Goal: Navigation & Orientation: Understand site structure

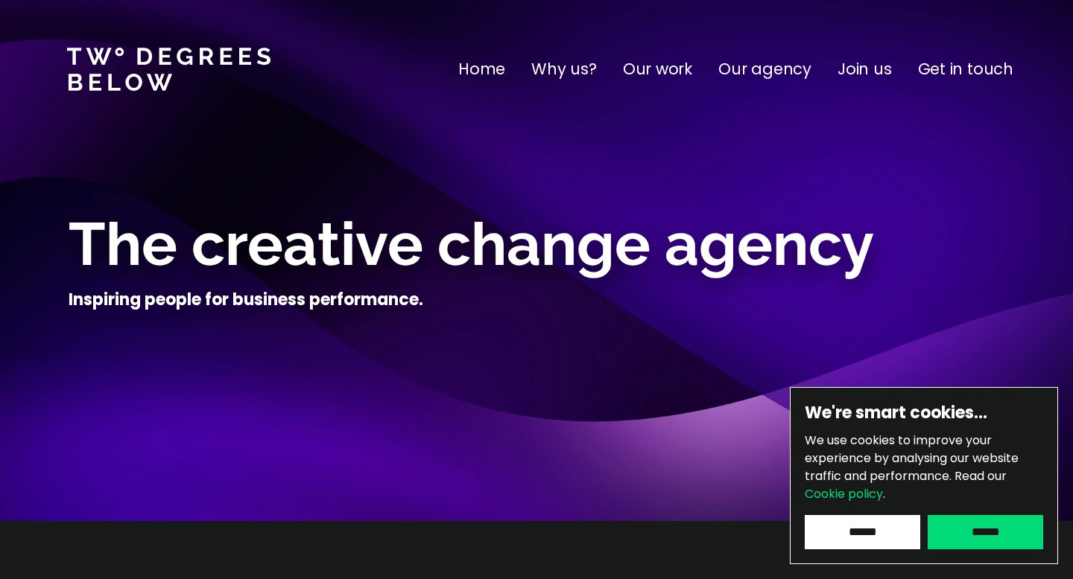
click at [848, 529] on input "******" at bounding box center [861, 532] width 115 height 34
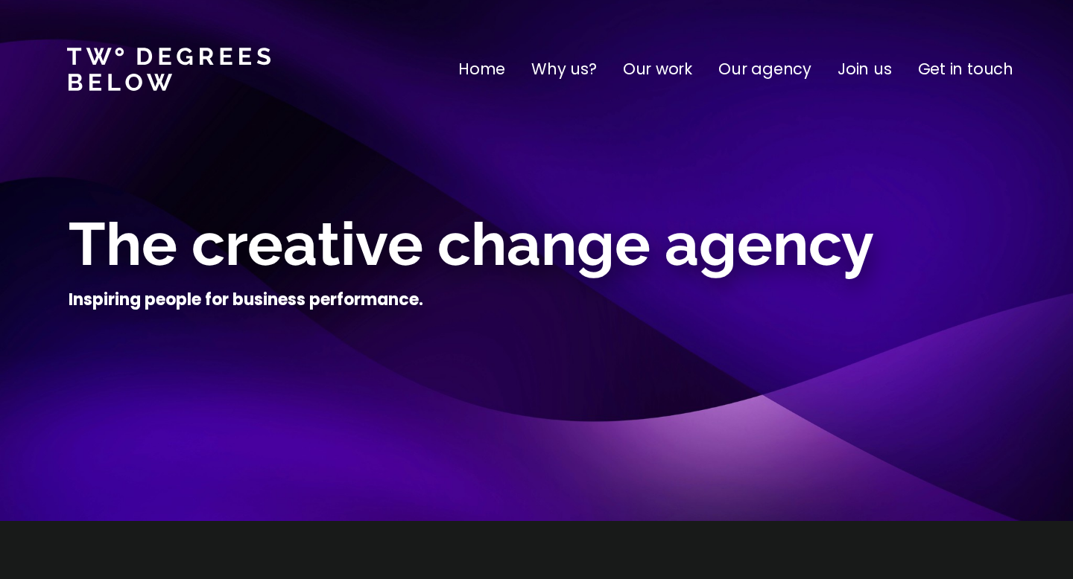
click at [662, 75] on p "Our work" at bounding box center [657, 69] width 69 height 24
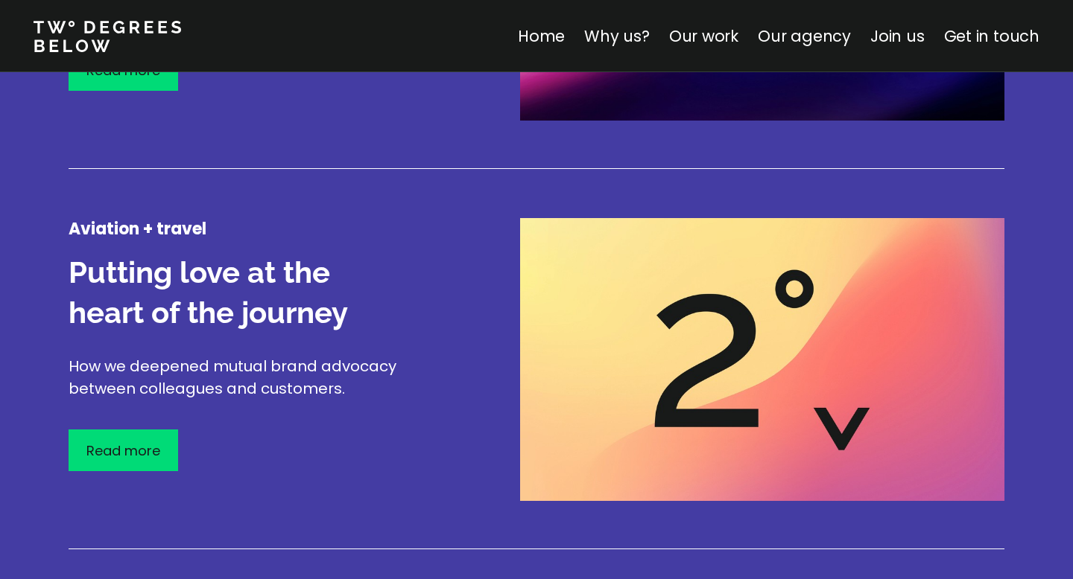
scroll to position [1879, 0]
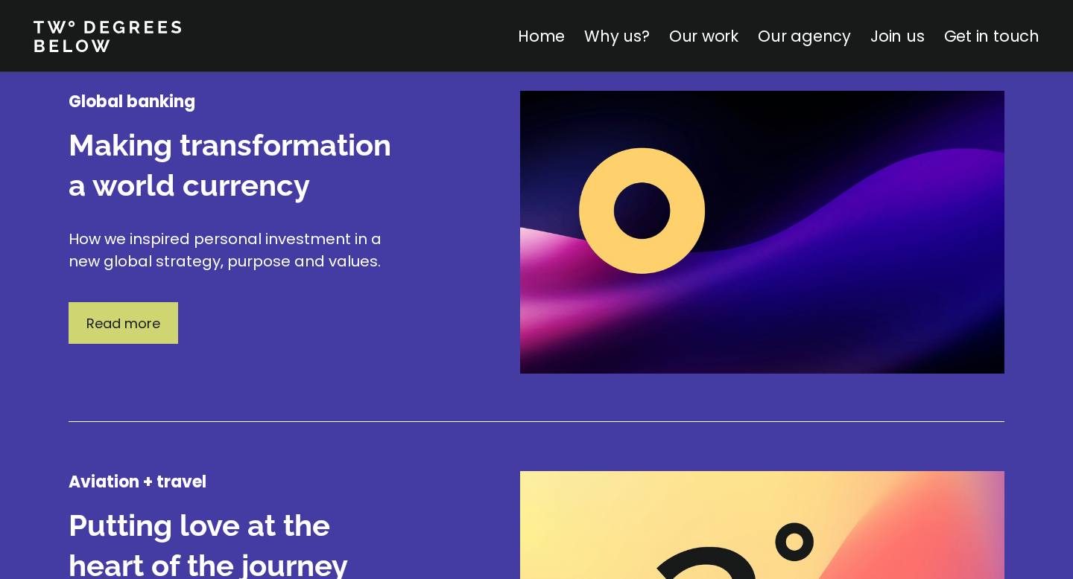
click at [101, 334] on div "Read more" at bounding box center [123, 323] width 109 height 42
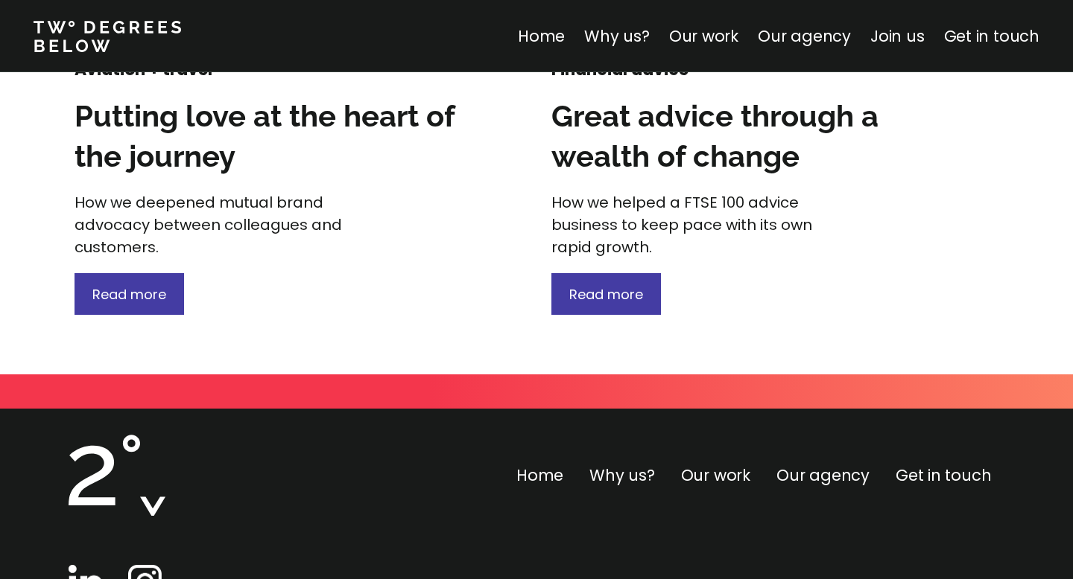
scroll to position [2303, 0]
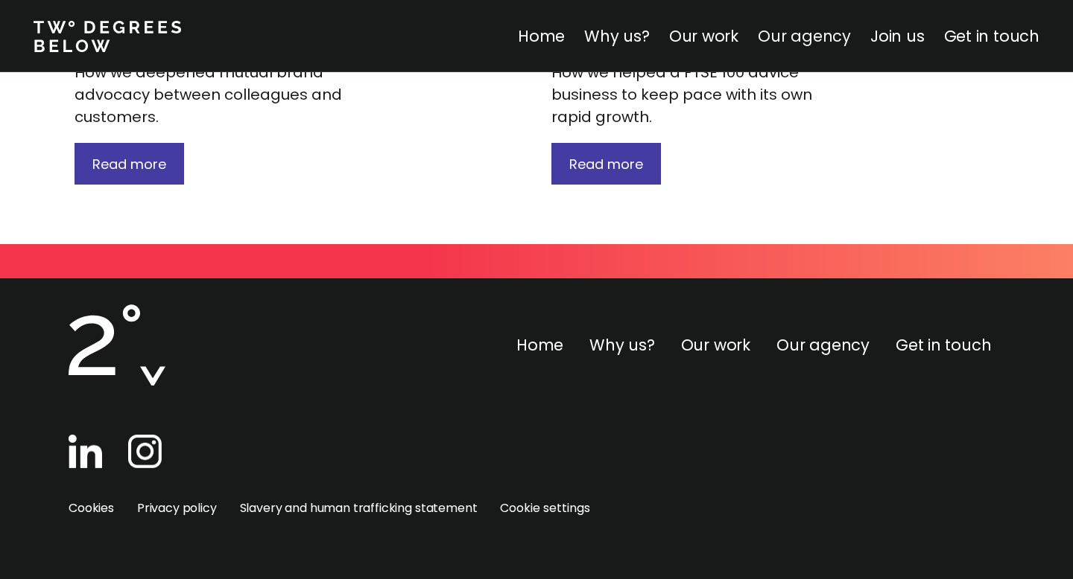
click at [798, 31] on link "Our agency" at bounding box center [803, 36] width 93 height 22
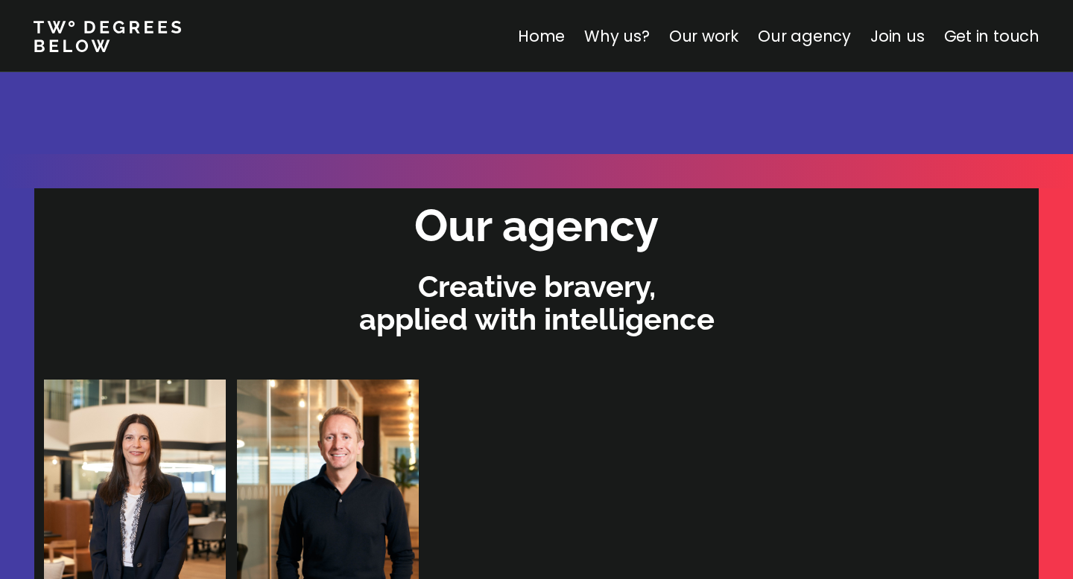
scroll to position [3008, 0]
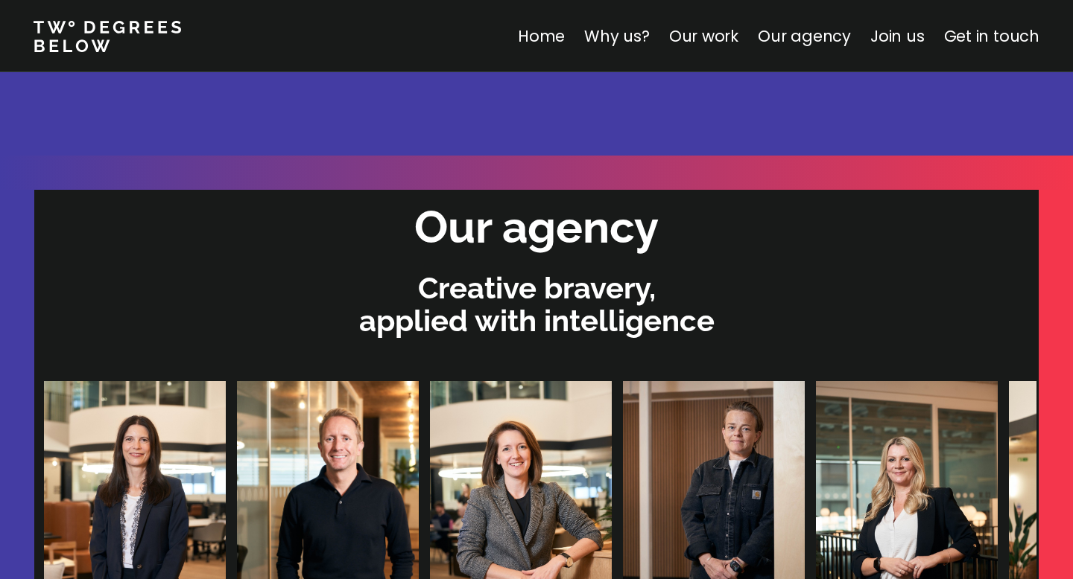
click at [120, 404] on img at bounding box center [135, 502] width 182 height 242
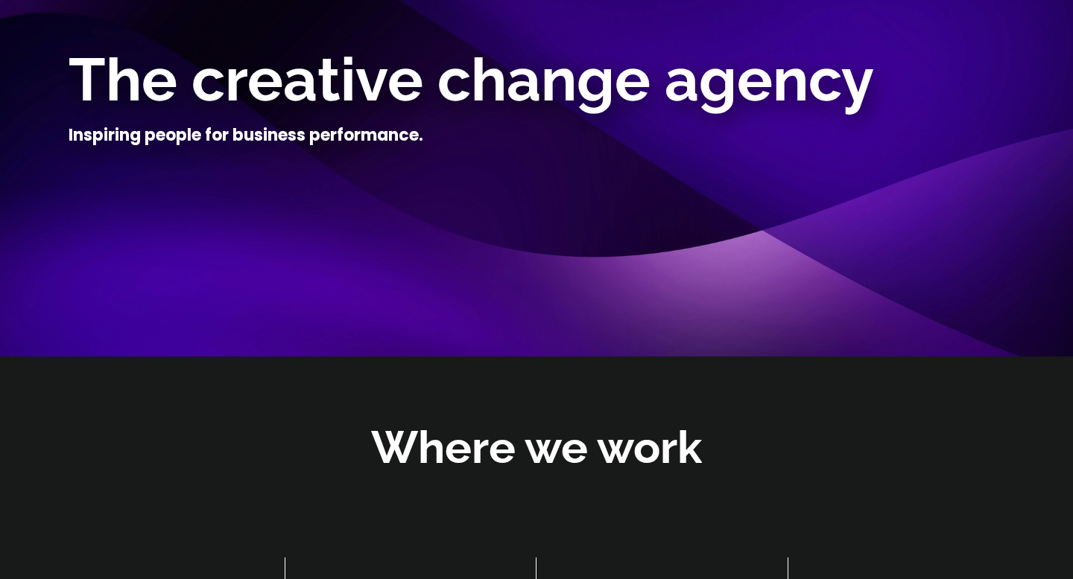
scroll to position [0, 0]
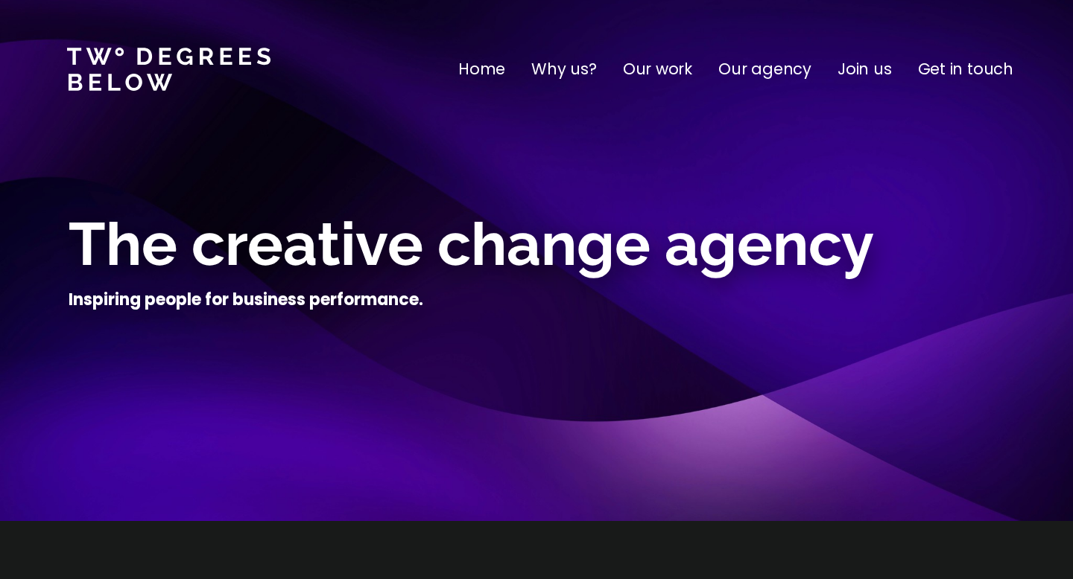
click at [567, 72] on p "Why us?" at bounding box center [564, 69] width 66 height 24
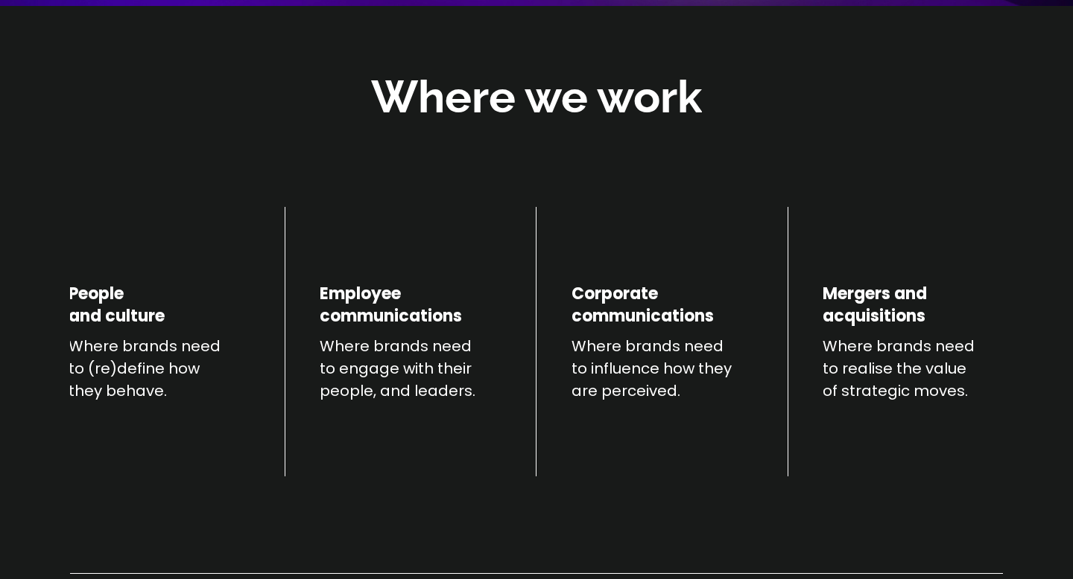
scroll to position [521, 0]
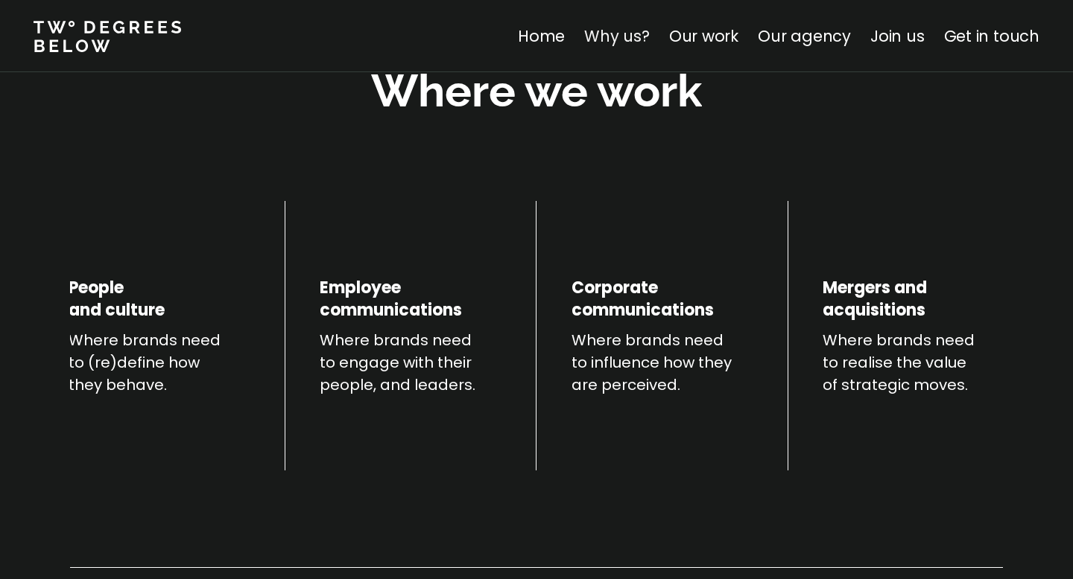
click at [616, 34] on link "Why us?" at bounding box center [617, 36] width 66 height 22
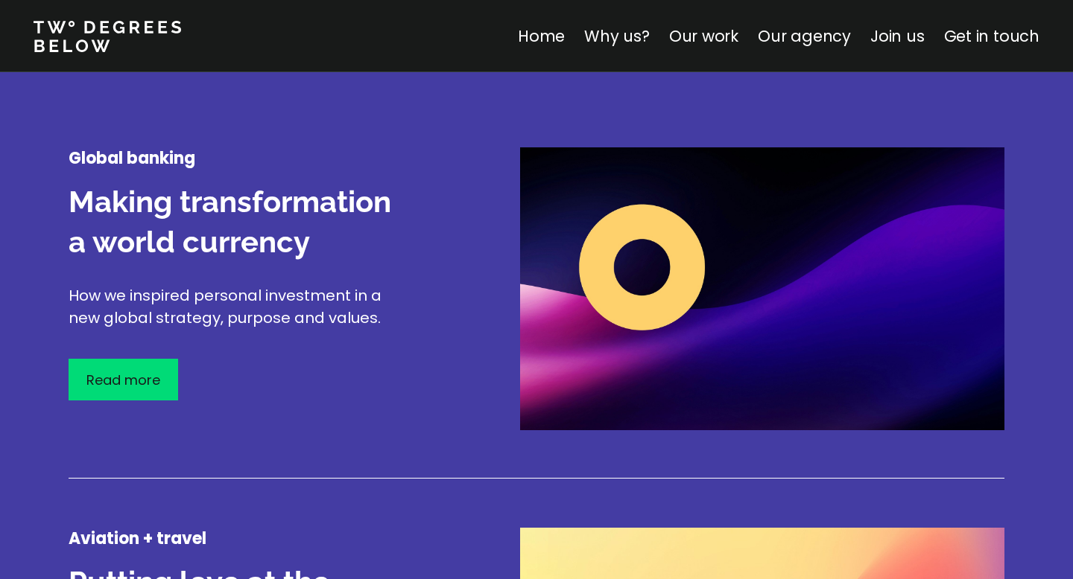
scroll to position [0, 0]
